Goal: Information Seeking & Learning: Understand process/instructions

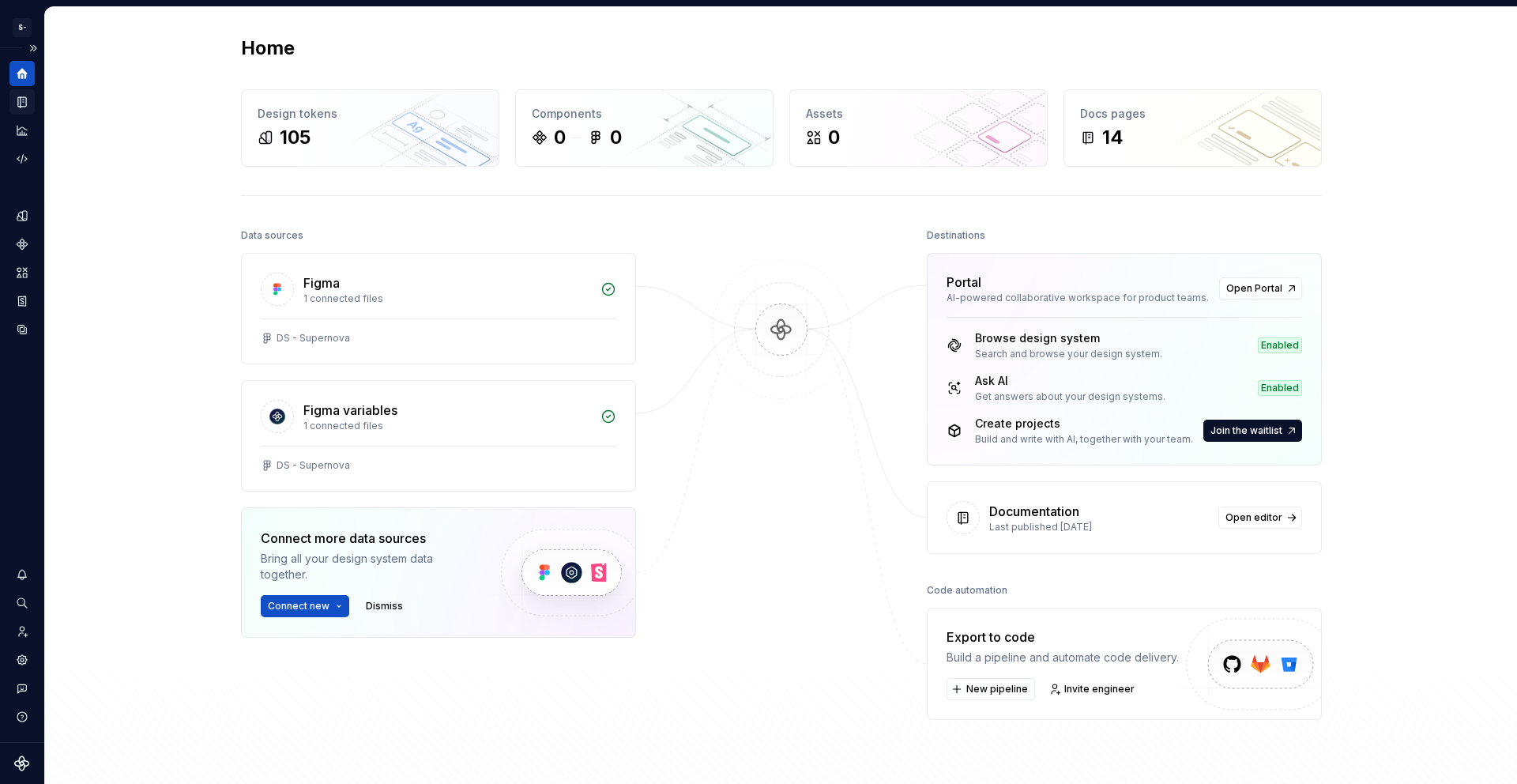
click at [24, 98] on icon "Documentation" at bounding box center [23, 102] width 6 height 9
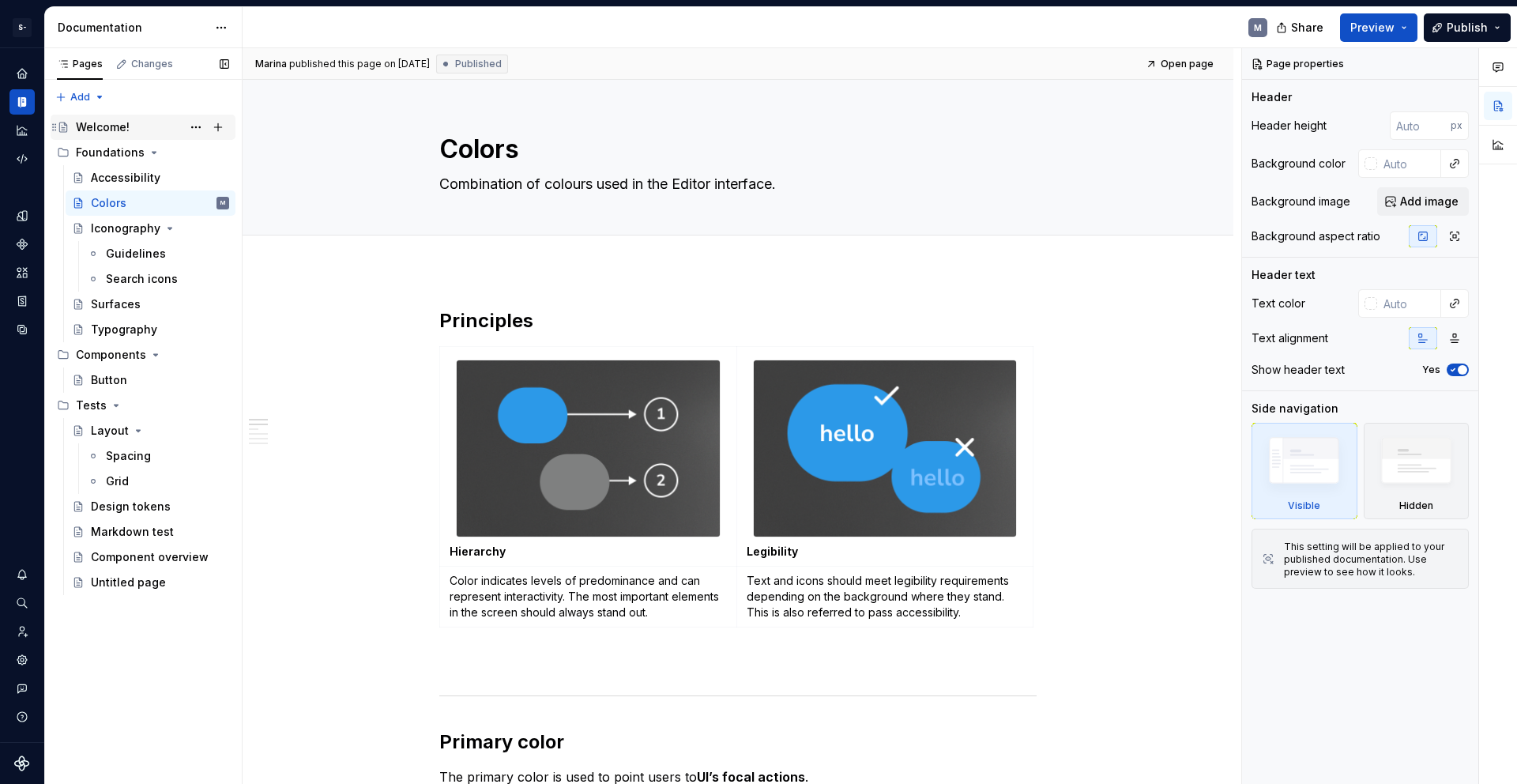
click at [108, 130] on div "Welcome!" at bounding box center [103, 127] width 53 height 16
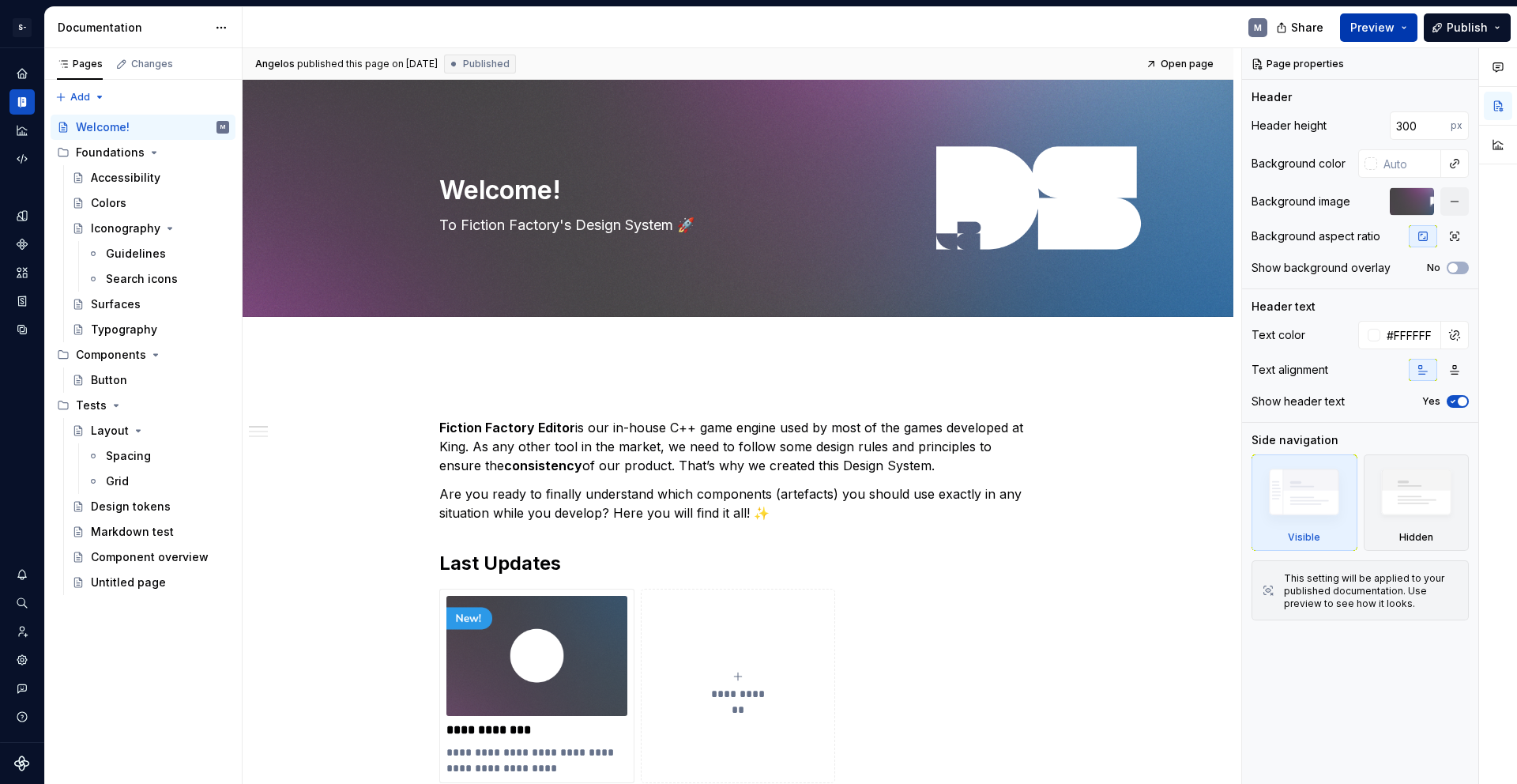
click at [1407, 26] on button "Preview" at bounding box center [1379, 27] width 77 height 28
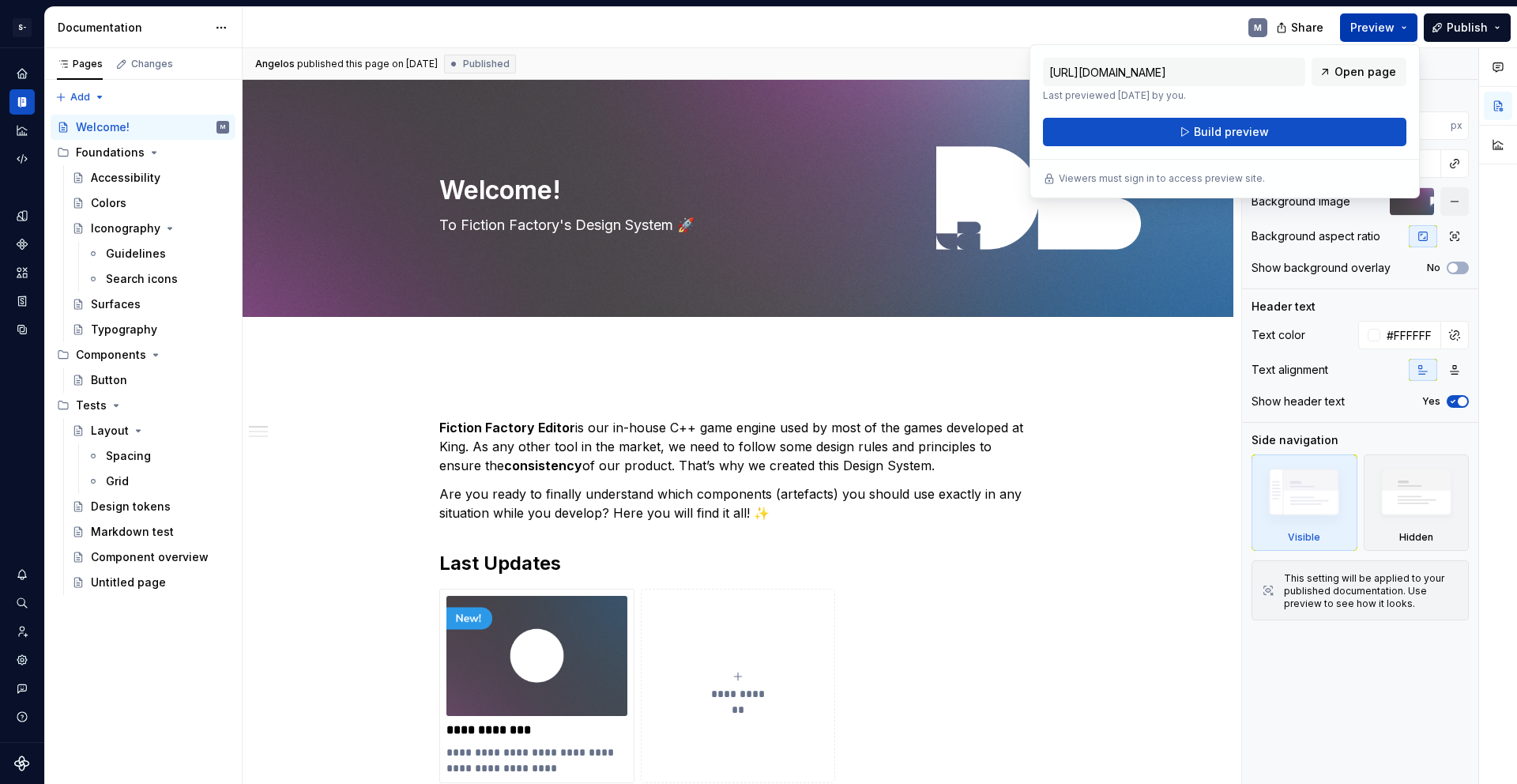
click at [1405, 27] on button "Preview" at bounding box center [1379, 27] width 77 height 28
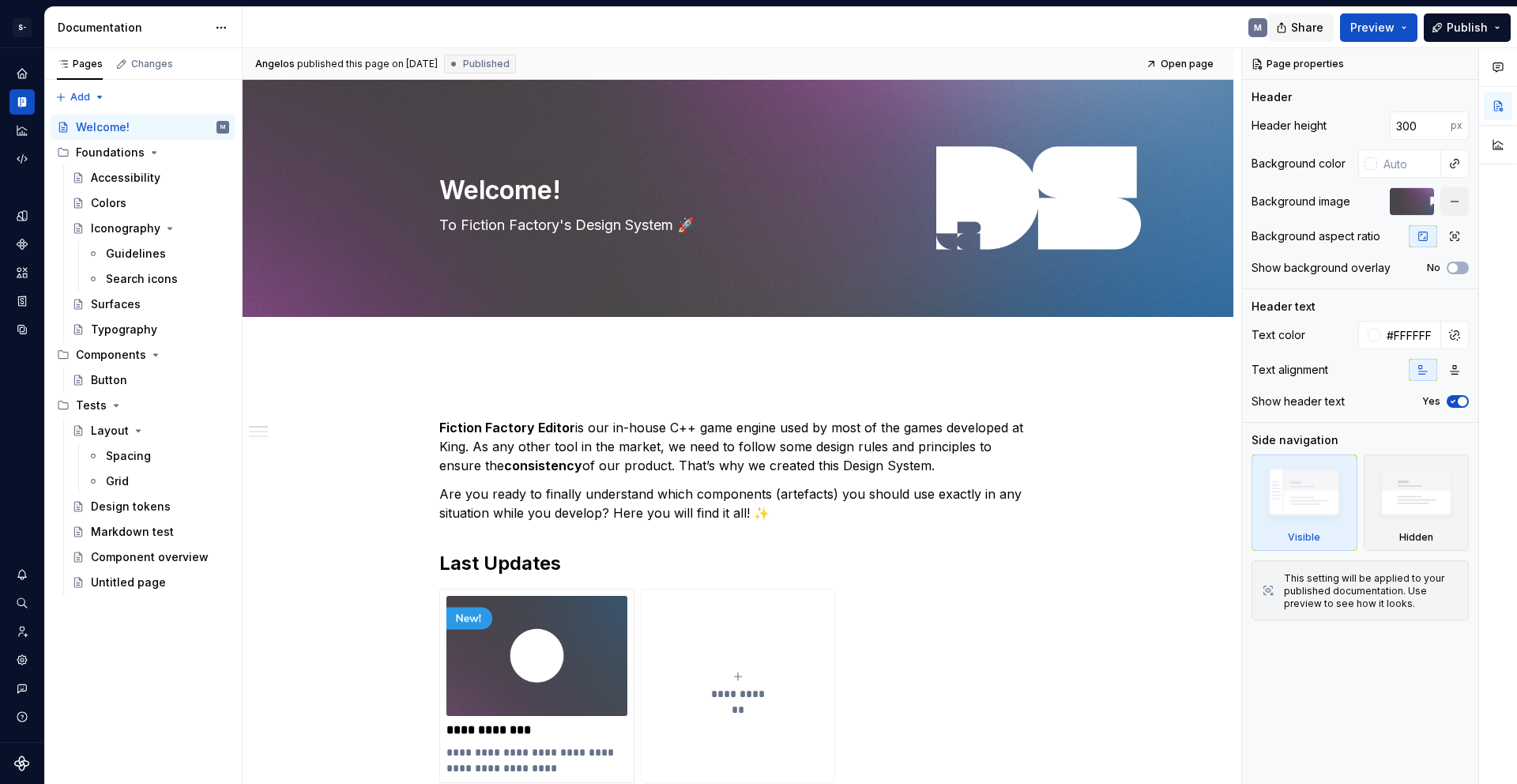
click at [1316, 25] on span "Share" at bounding box center [1308, 28] width 32 height 16
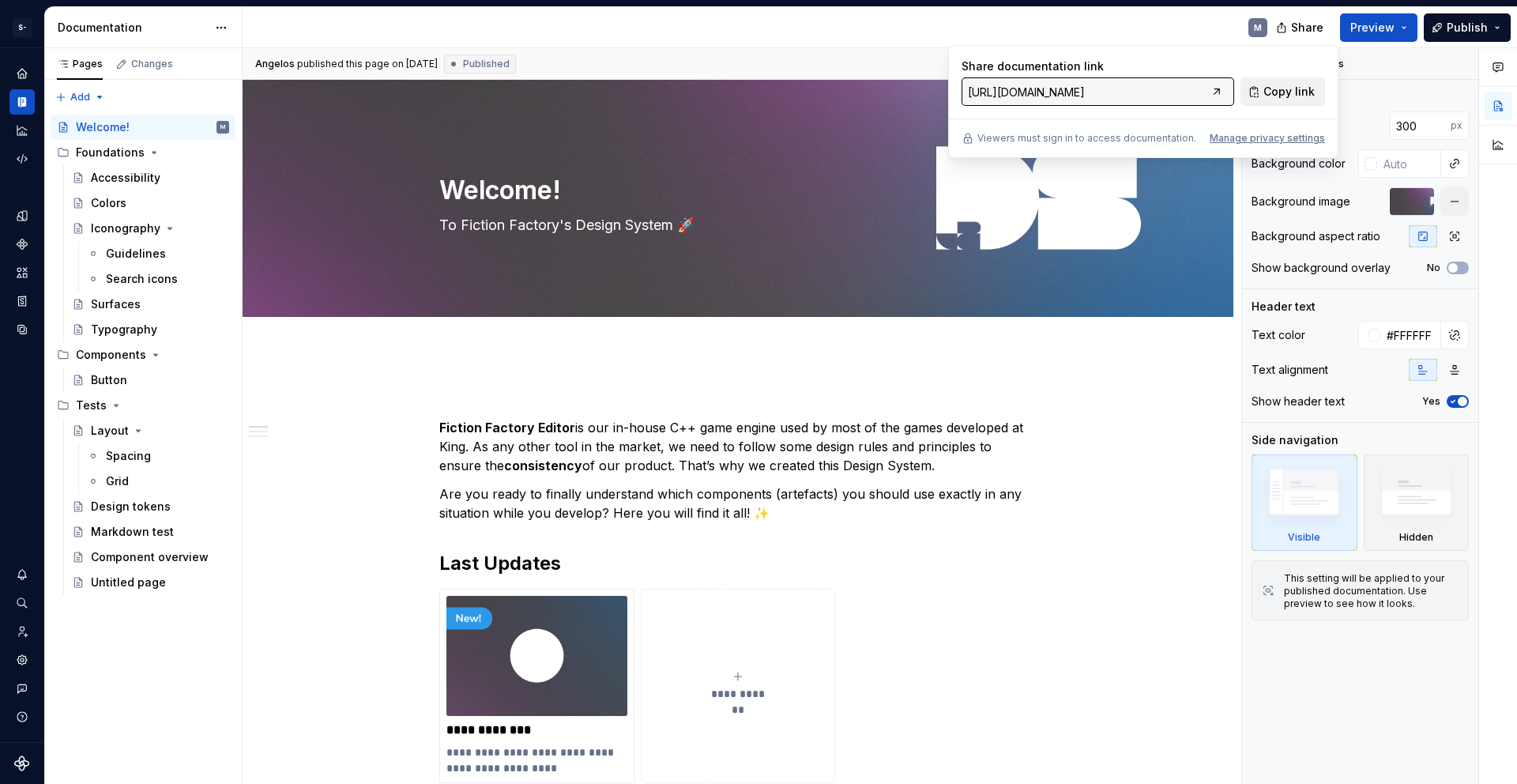
click at [1291, 93] on span "Copy link" at bounding box center [1289, 92] width 52 height 16
type textarea "*"
